Goal: Task Accomplishment & Management: Manage account settings

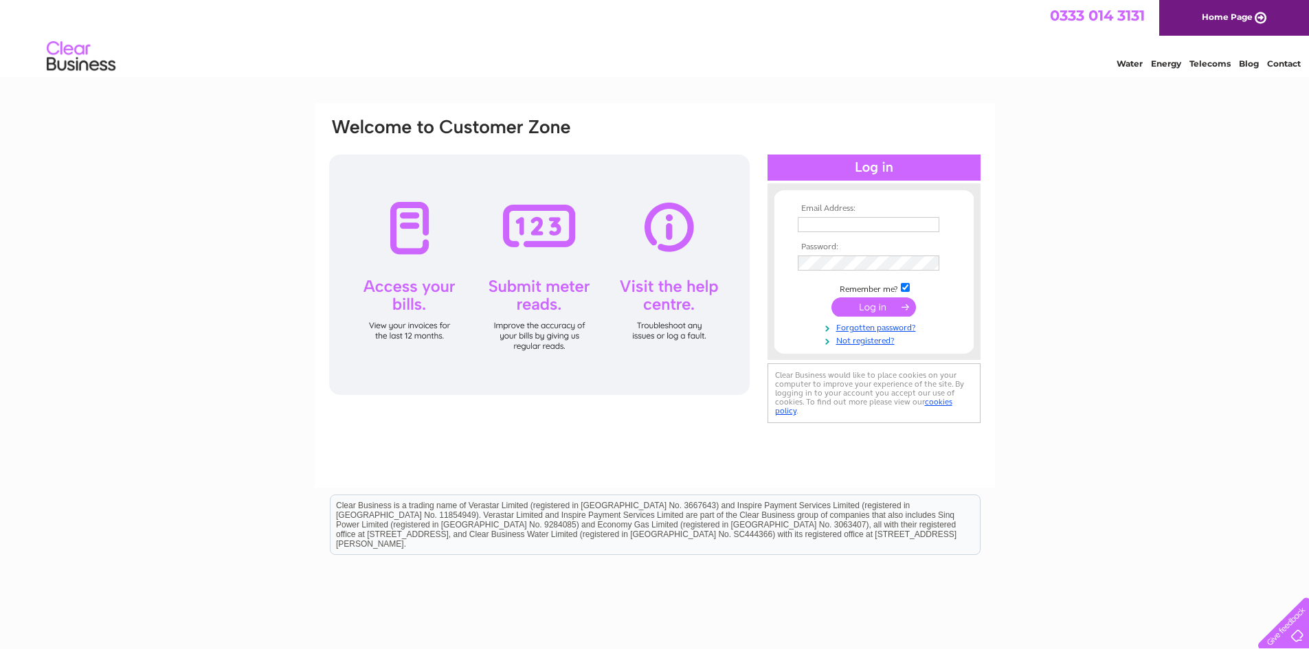
type input "margaret@mclarens.biz"
click at [865, 304] on input "submit" at bounding box center [874, 307] width 85 height 19
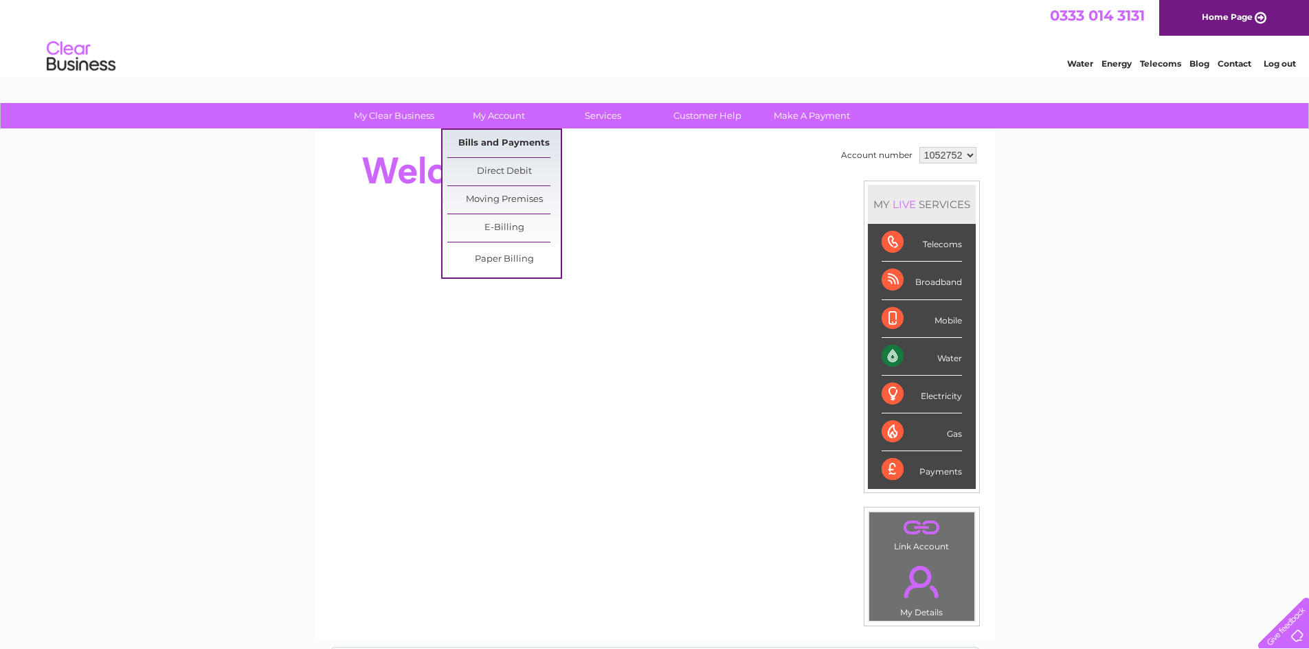
click at [500, 142] on link "Bills and Payments" at bounding box center [503, 143] width 113 height 27
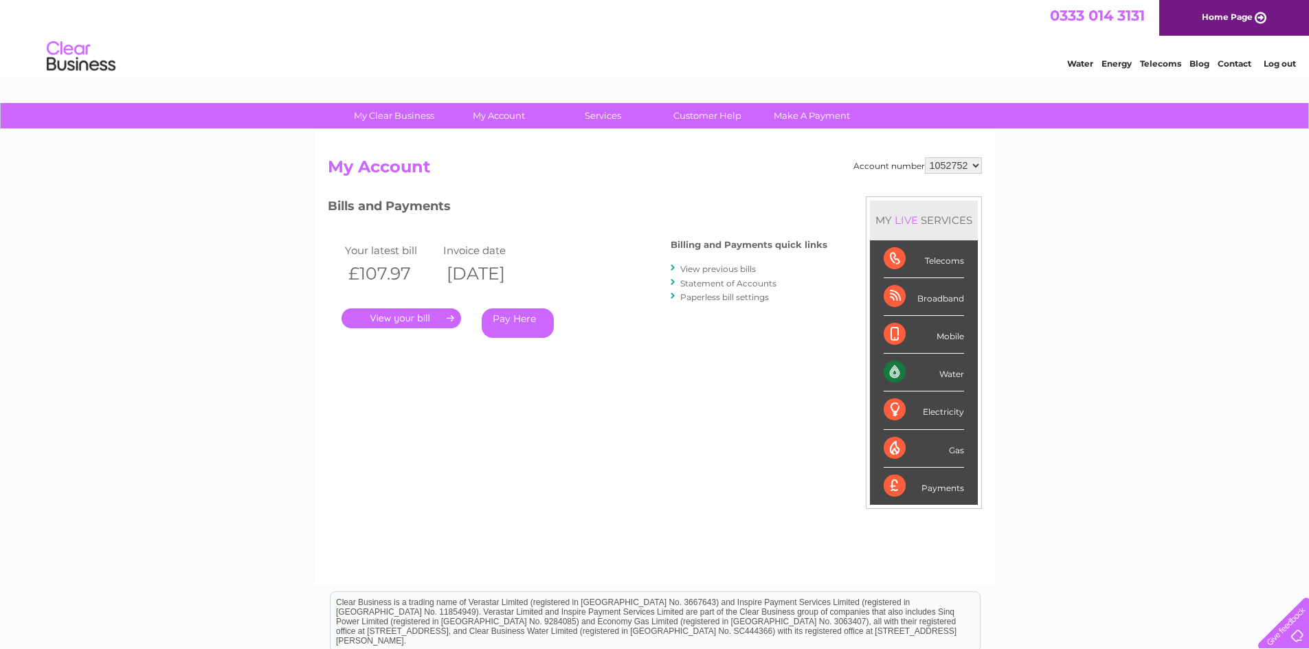
click at [422, 316] on link "." at bounding box center [402, 319] width 120 height 20
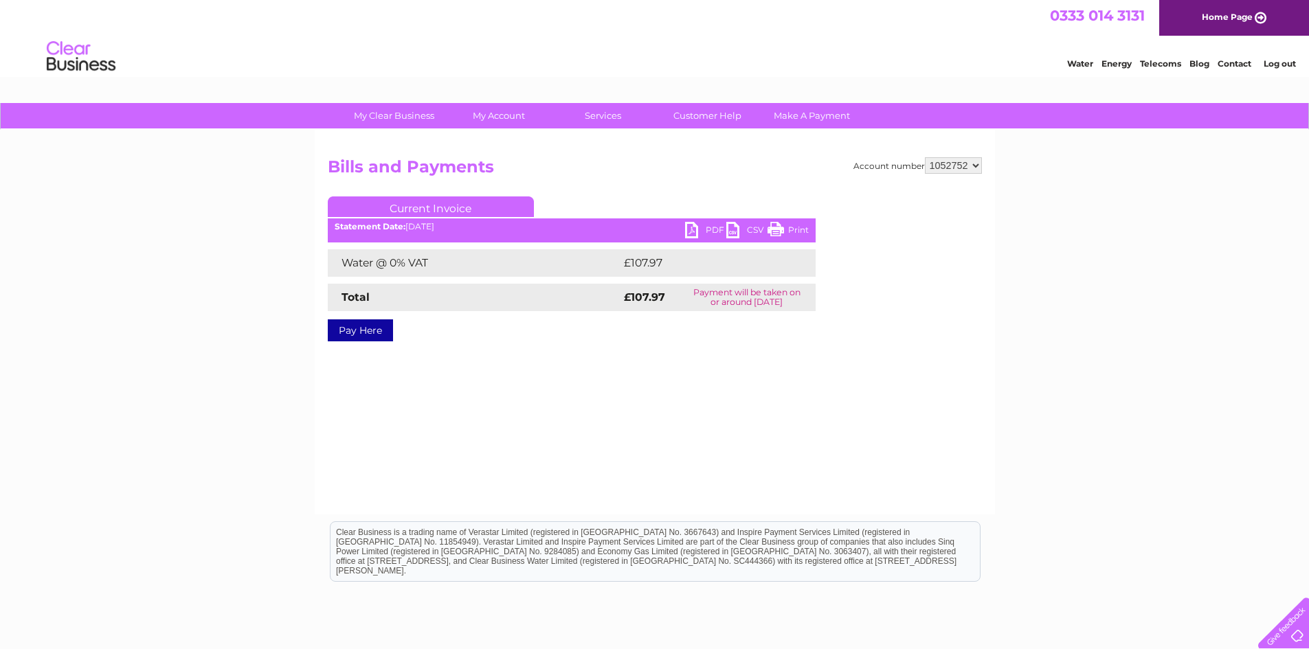
click at [691, 232] on link "PDF" at bounding box center [705, 232] width 41 height 20
click at [1284, 65] on link "Log out" at bounding box center [1280, 63] width 32 height 10
